Goal: Check status: Check status

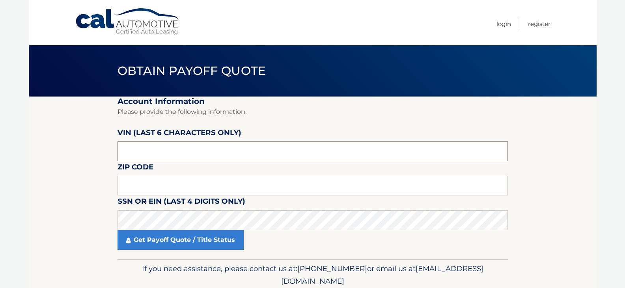
click at [149, 157] on input "text" at bounding box center [313, 152] width 390 height 20
click at [123, 153] on input "text" at bounding box center [313, 152] width 390 height 20
type input "271621"
click at [125, 184] on input "text" at bounding box center [313, 186] width 390 height 20
click at [148, 187] on input "text" at bounding box center [313, 186] width 390 height 20
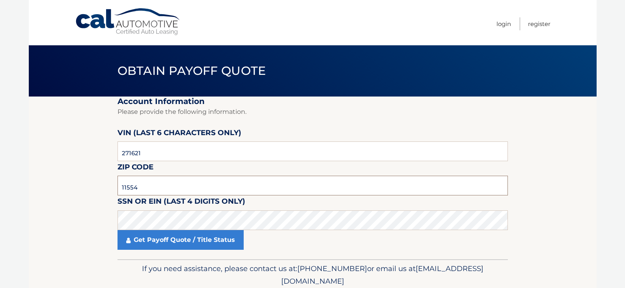
type input "11554"
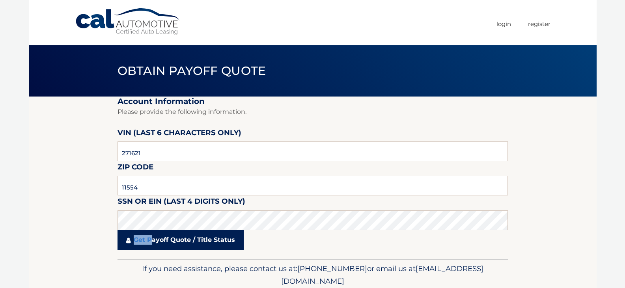
click at [151, 236] on link "Get Payoff Quote / Title Status" at bounding box center [181, 240] width 126 height 20
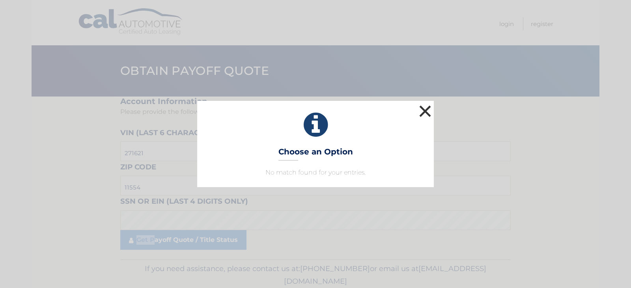
click at [424, 108] on button "×" at bounding box center [425, 111] width 16 height 16
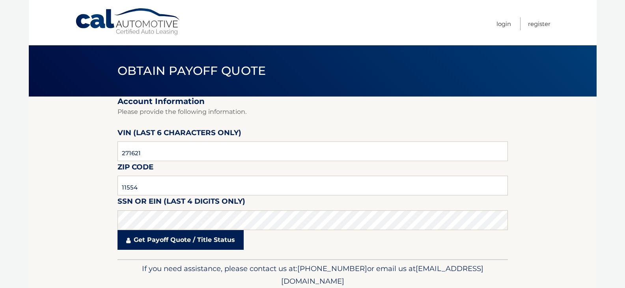
click at [177, 241] on link "Get Payoff Quote / Title Status" at bounding box center [181, 240] width 126 height 20
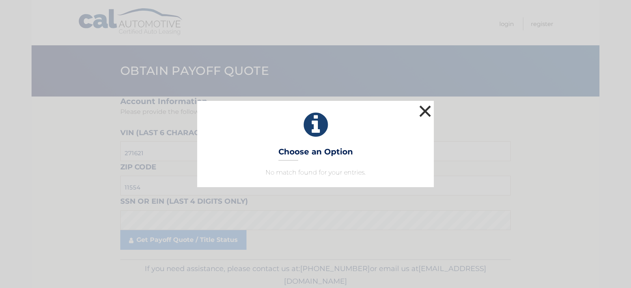
click at [420, 112] on button "×" at bounding box center [425, 111] width 16 height 16
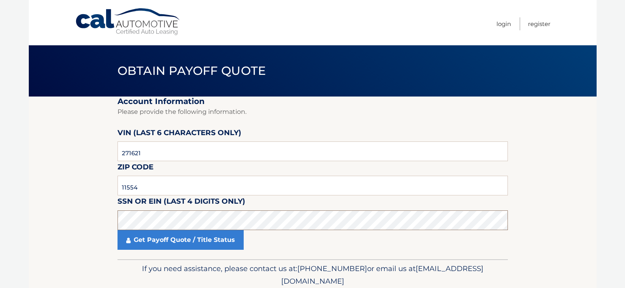
click at [85, 229] on section "Account Information Please provide the following information. [PERSON_NAME] (la…" at bounding box center [313, 178] width 568 height 163
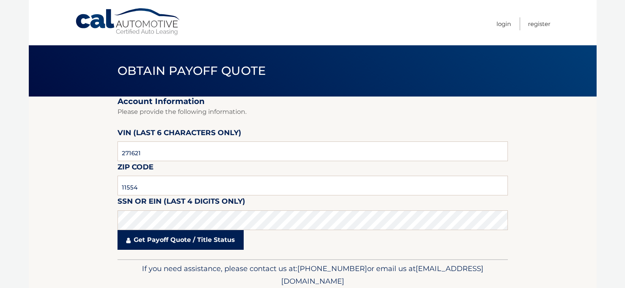
click at [169, 241] on link "Get Payoff Quote / Title Status" at bounding box center [181, 240] width 126 height 20
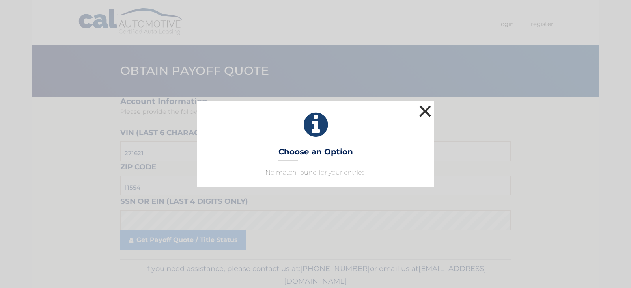
click at [431, 113] on button "×" at bounding box center [425, 111] width 16 height 16
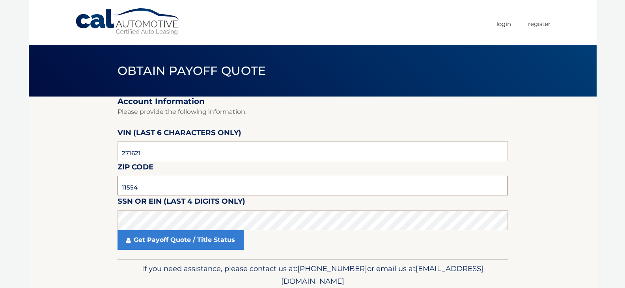
click at [211, 178] on input "11554" at bounding box center [313, 186] width 390 height 20
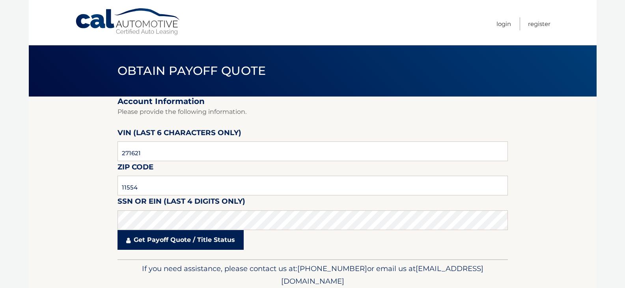
click at [176, 246] on link "Get Payoff Quote / Title Status" at bounding box center [181, 240] width 126 height 20
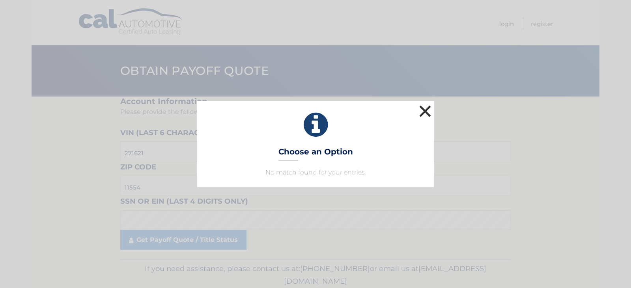
click at [426, 109] on button "×" at bounding box center [425, 111] width 16 height 16
